Goal: Information Seeking & Learning: Compare options

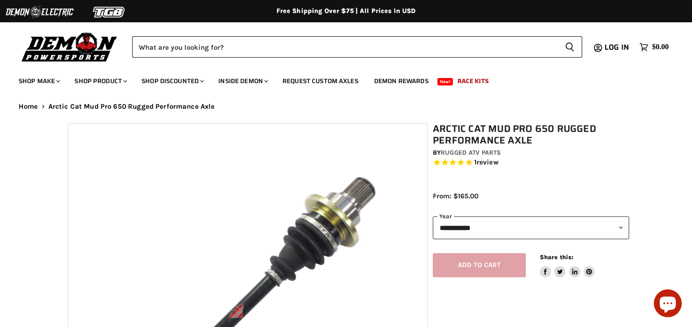
select select "******"
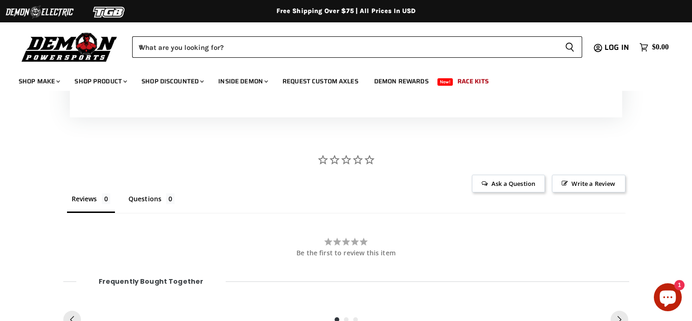
scroll to position [901, 0]
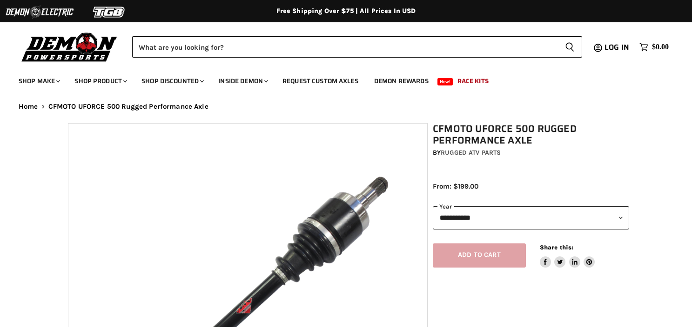
select select "******"
